Goal: Transaction & Acquisition: Purchase product/service

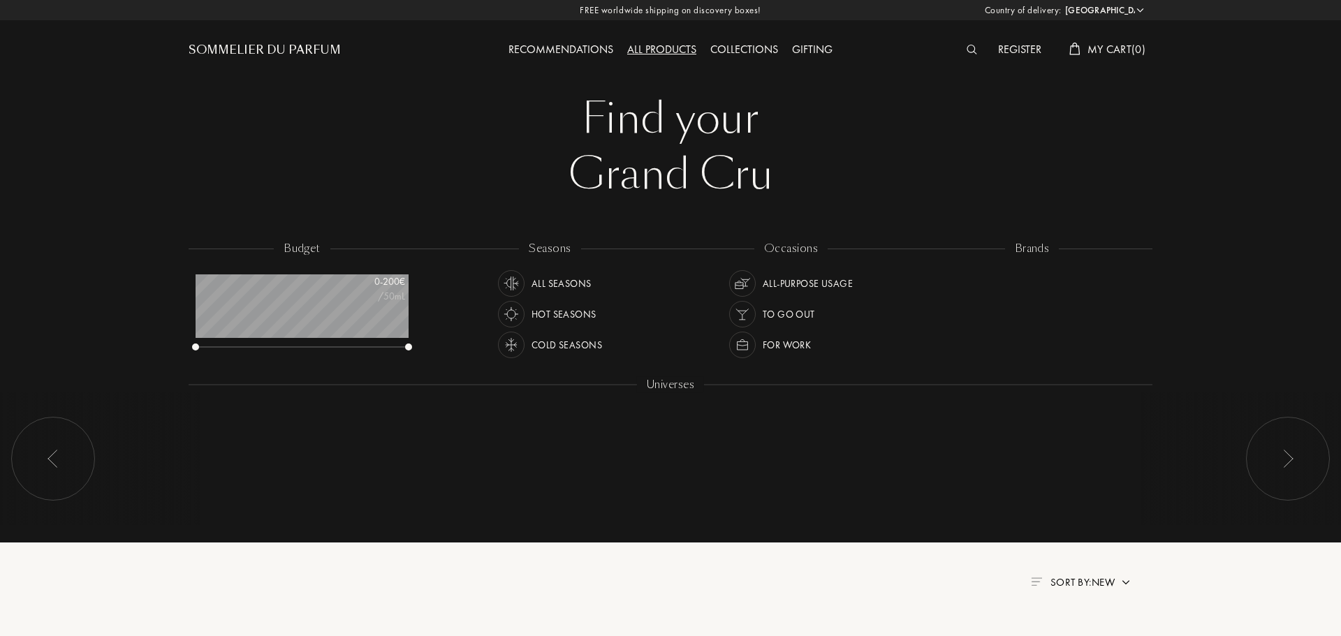
select select "AT"
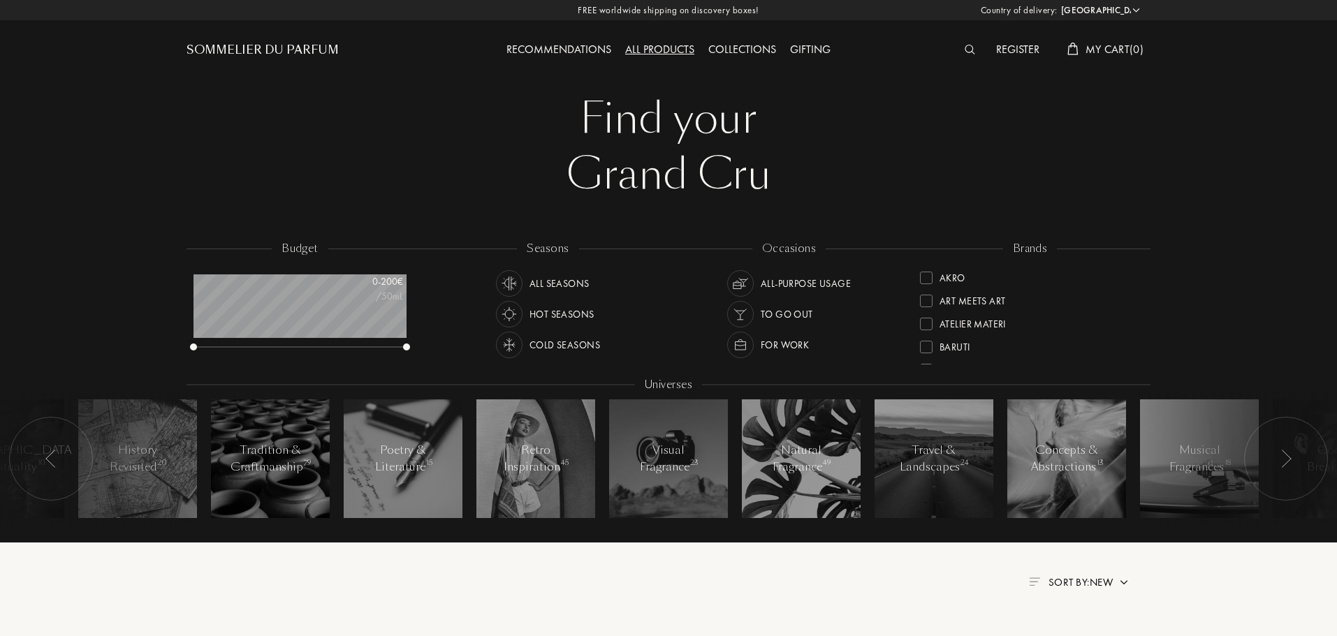
click at [966, 46] on img at bounding box center [969, 50] width 10 height 10
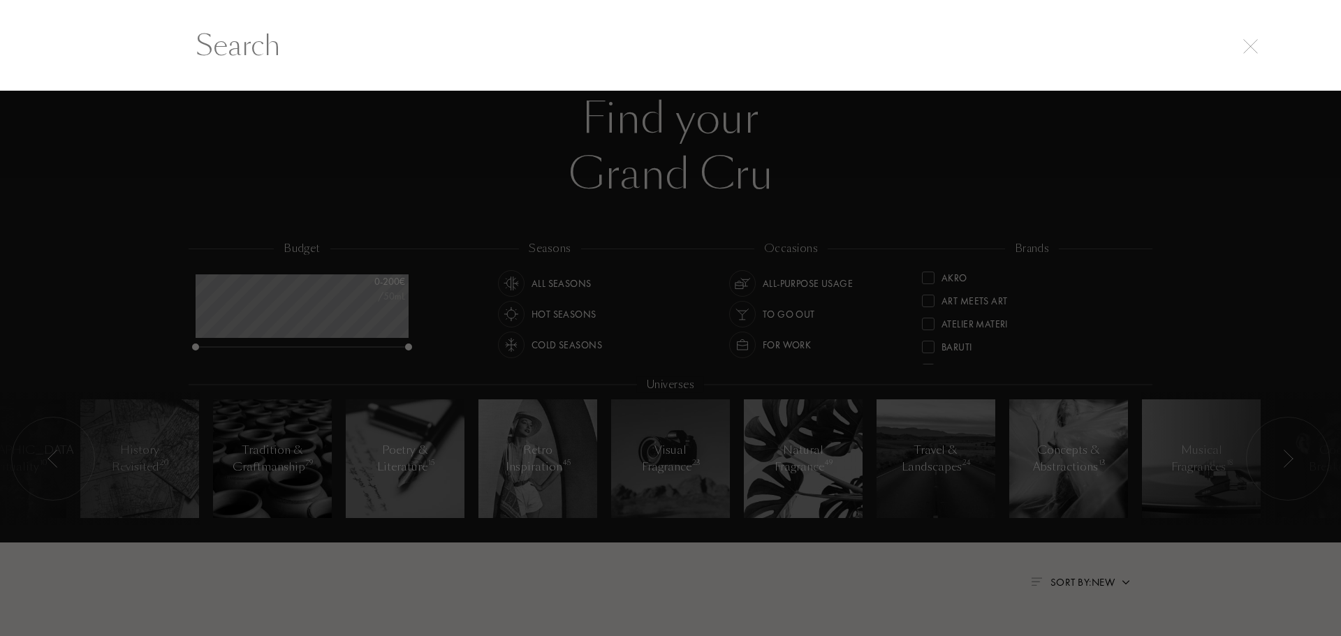
scroll to position [1, 0]
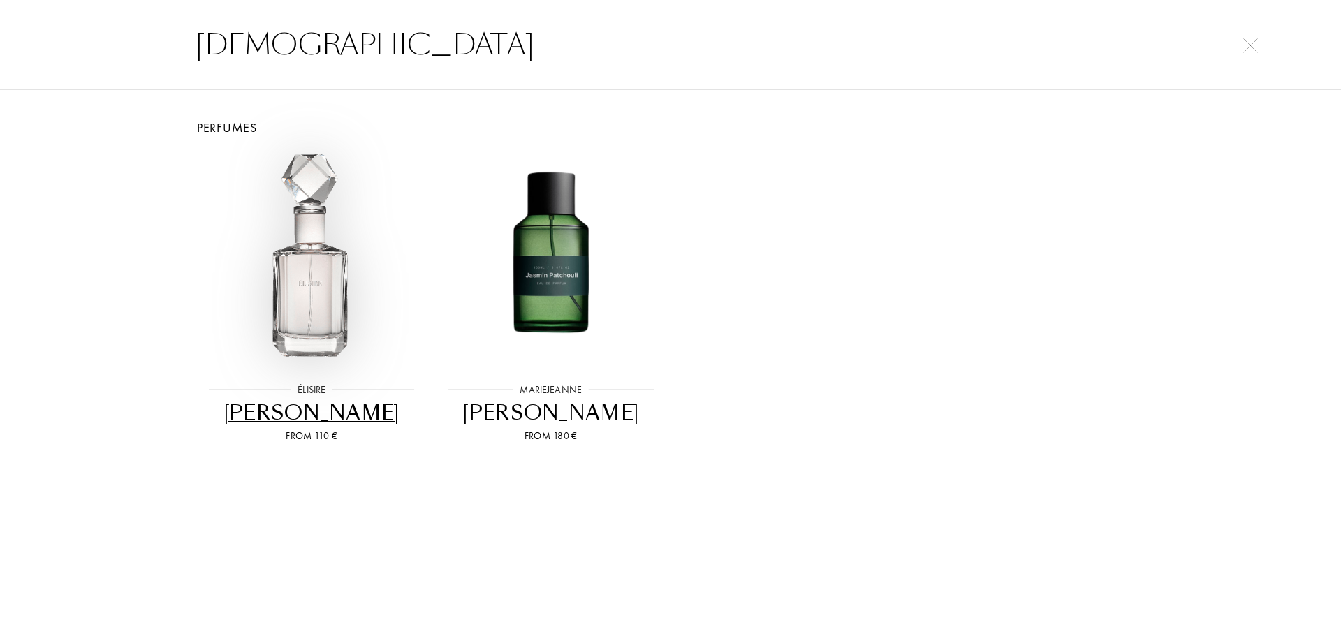
type input "Jasmn"
click at [307, 308] on img at bounding box center [311, 259] width 215 height 215
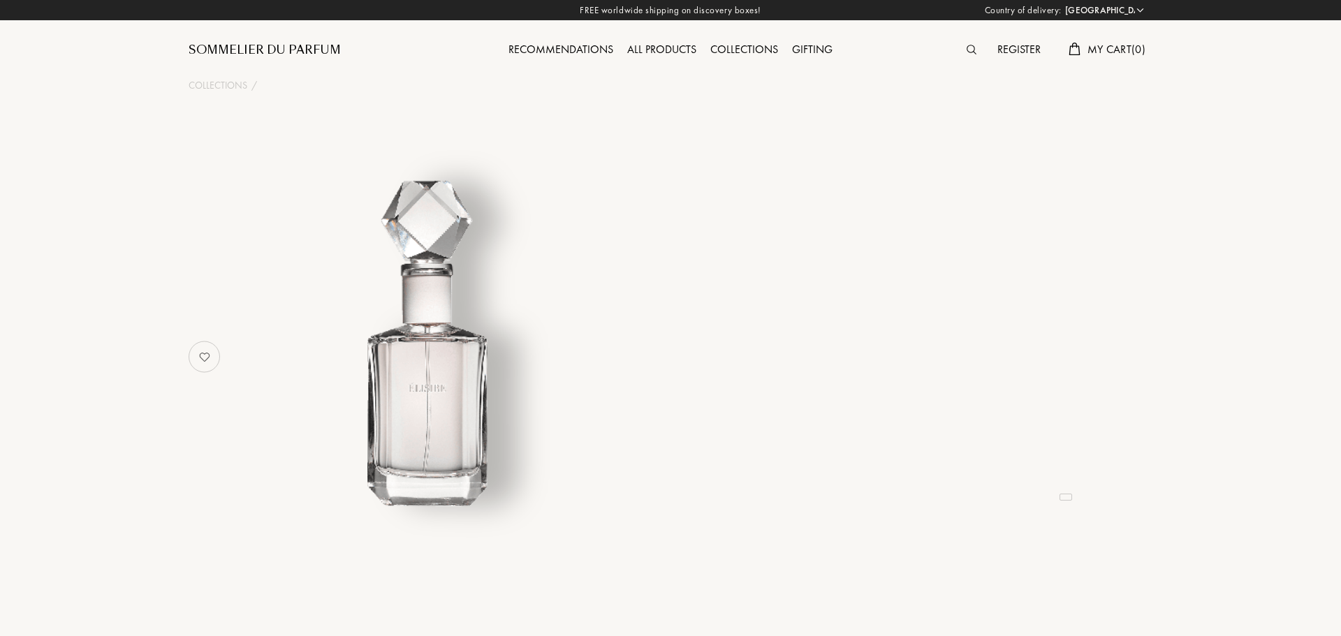
select select "AT"
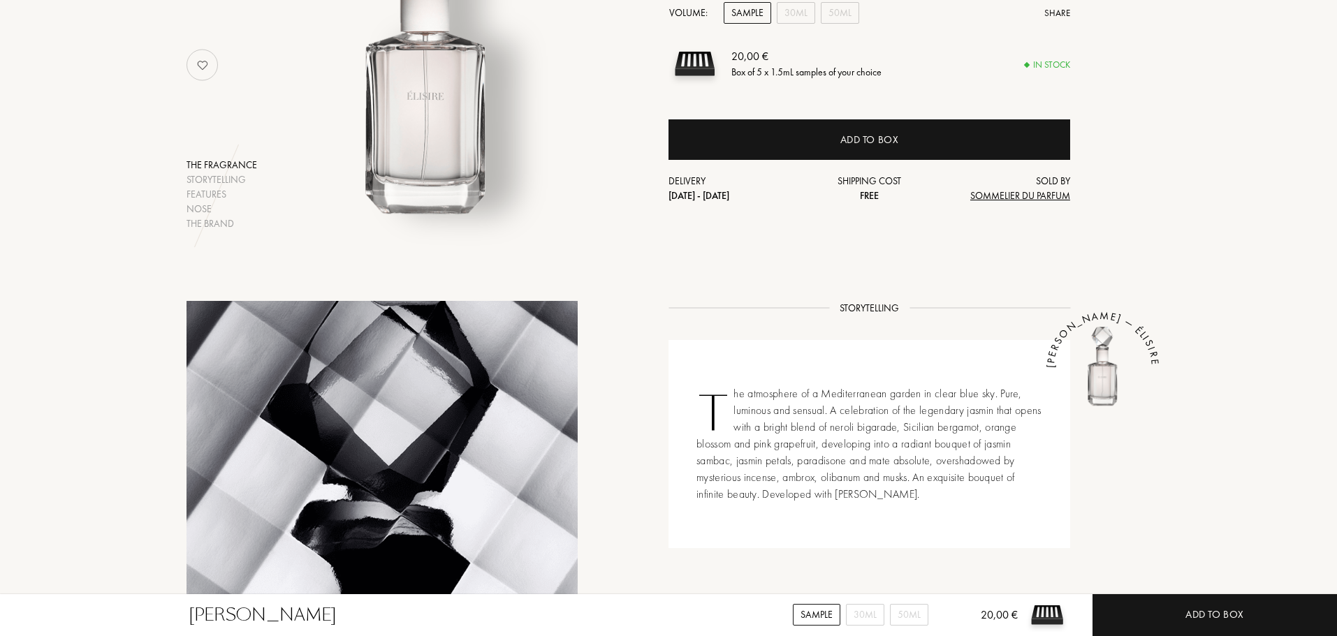
scroll to position [70, 0]
